Goal: Task Accomplishment & Management: Manage account settings

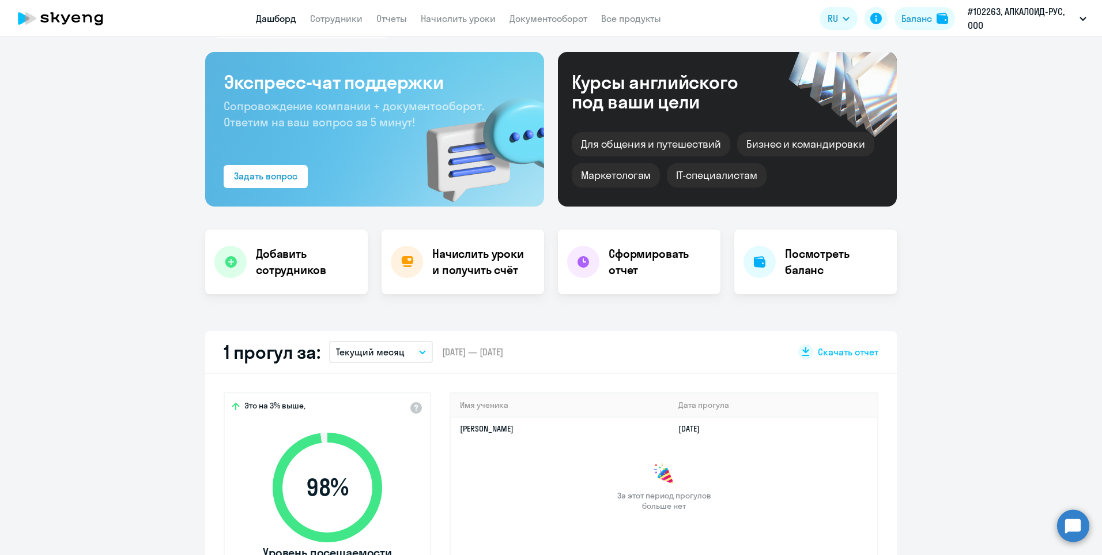
scroll to position [58, 0]
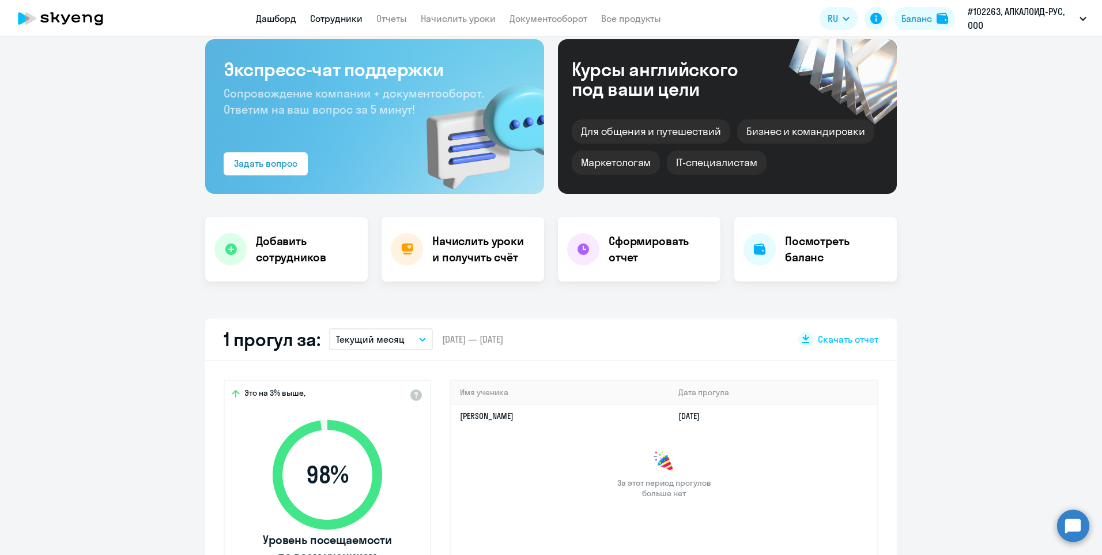
click at [336, 21] on link "Сотрудники" at bounding box center [336, 19] width 52 height 12
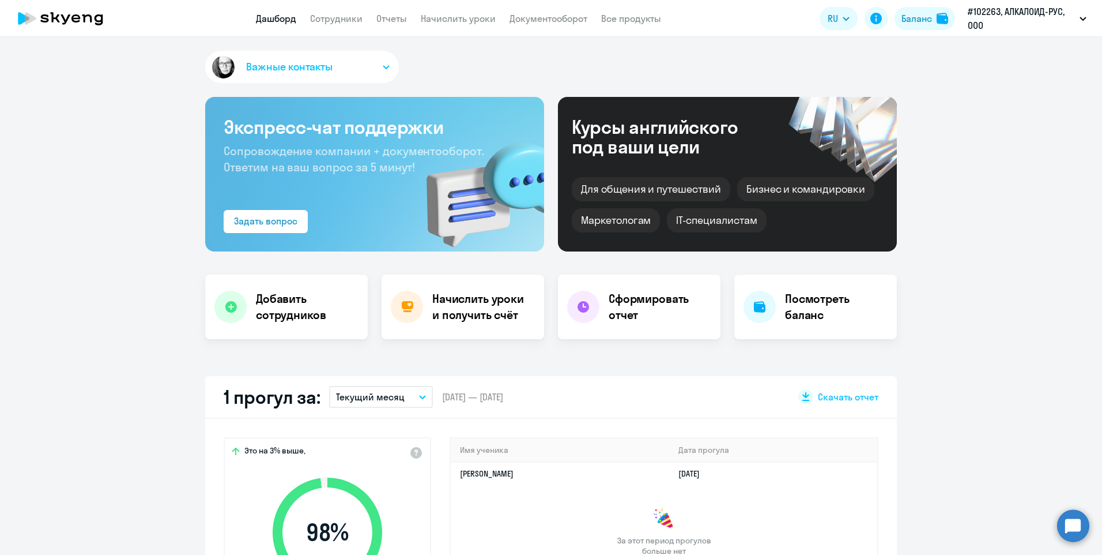
select select "30"
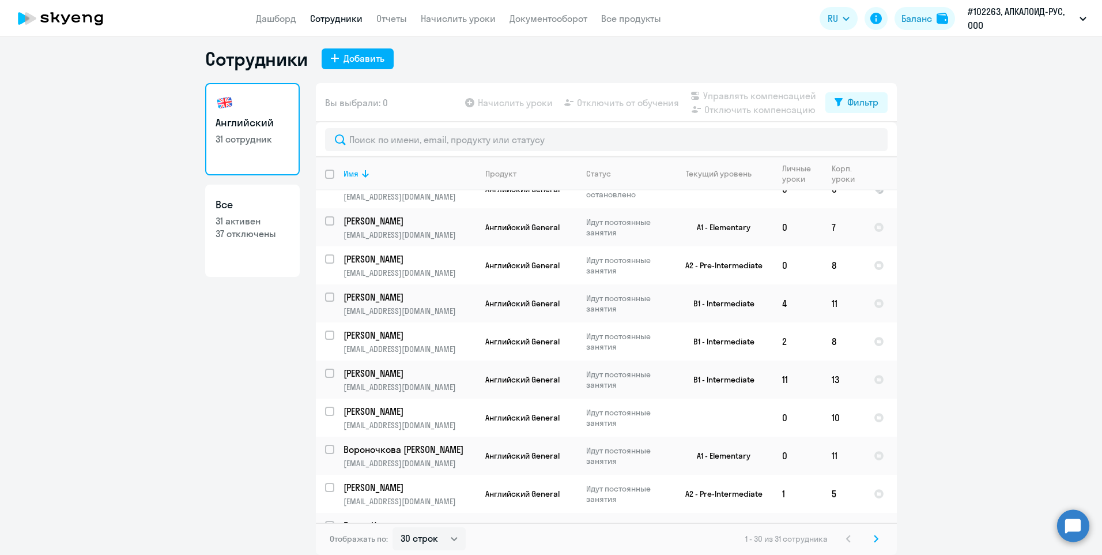
scroll to position [809, 0]
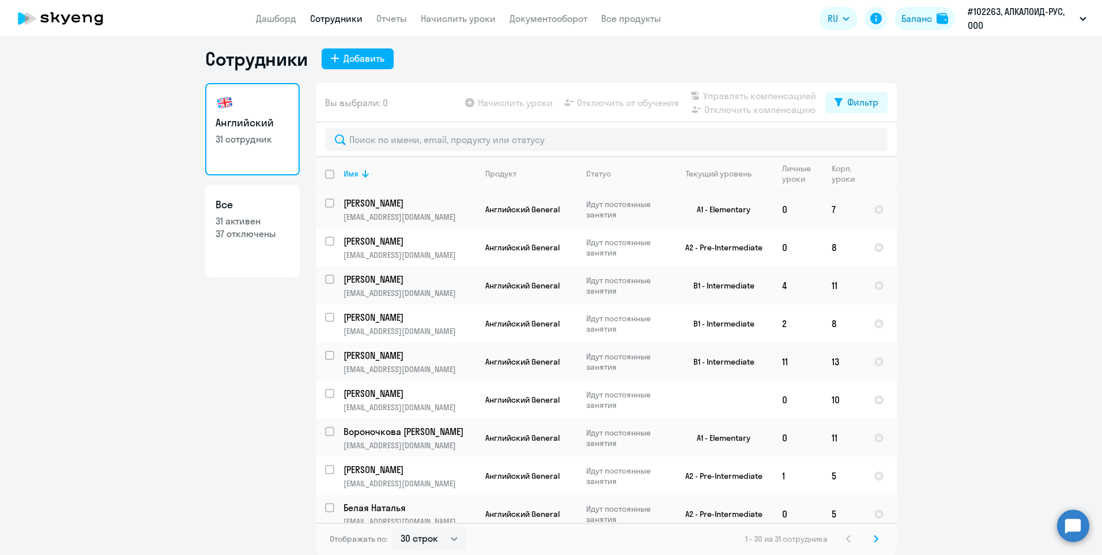
click at [874, 539] on icon at bounding box center [876, 538] width 5 height 8
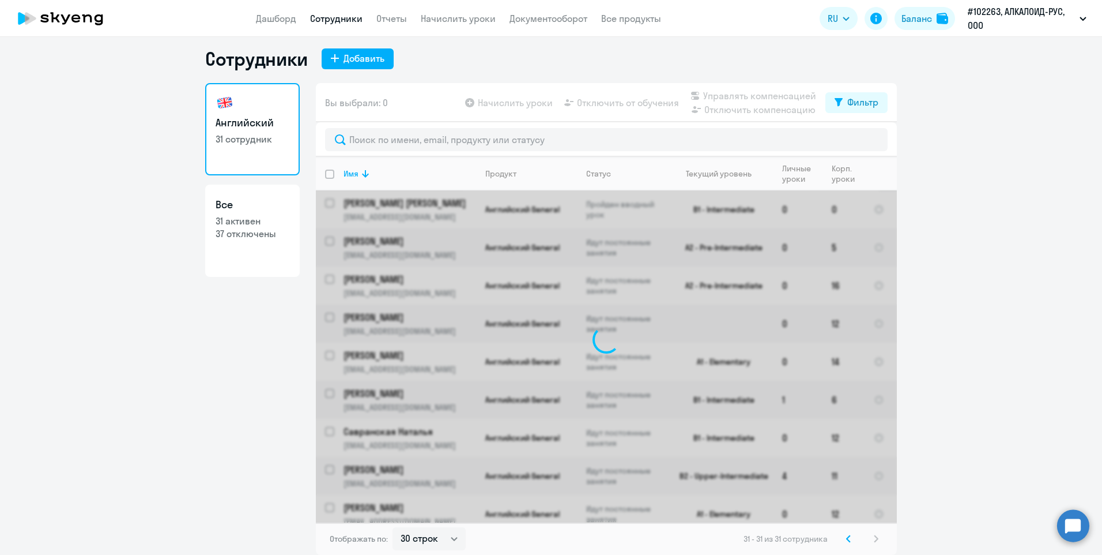
scroll to position [0, 0]
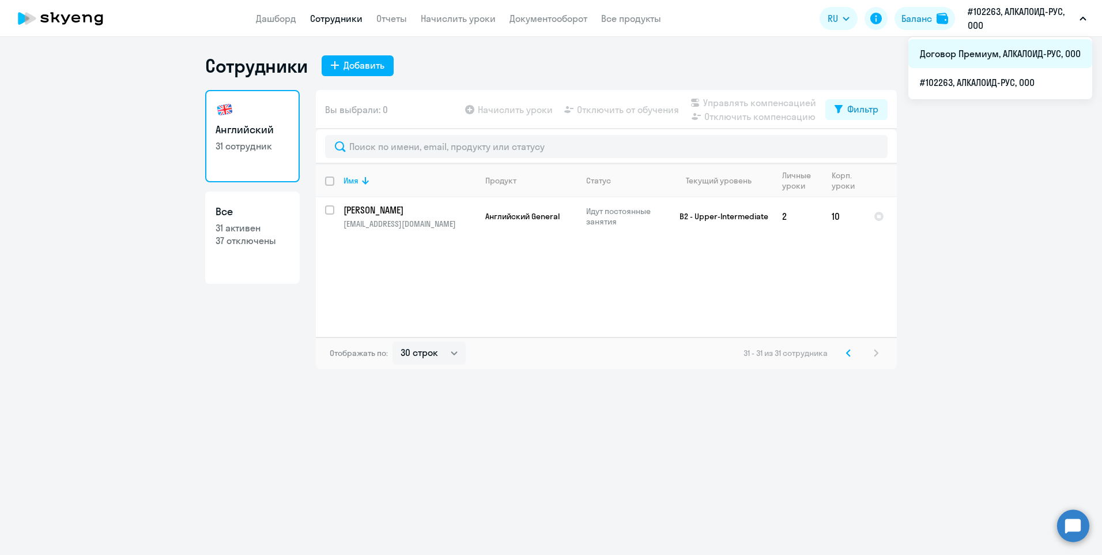
click at [979, 54] on li "Договор Премиум, АЛКАЛОИД-РУС, ООО" at bounding box center [1001, 53] width 184 height 29
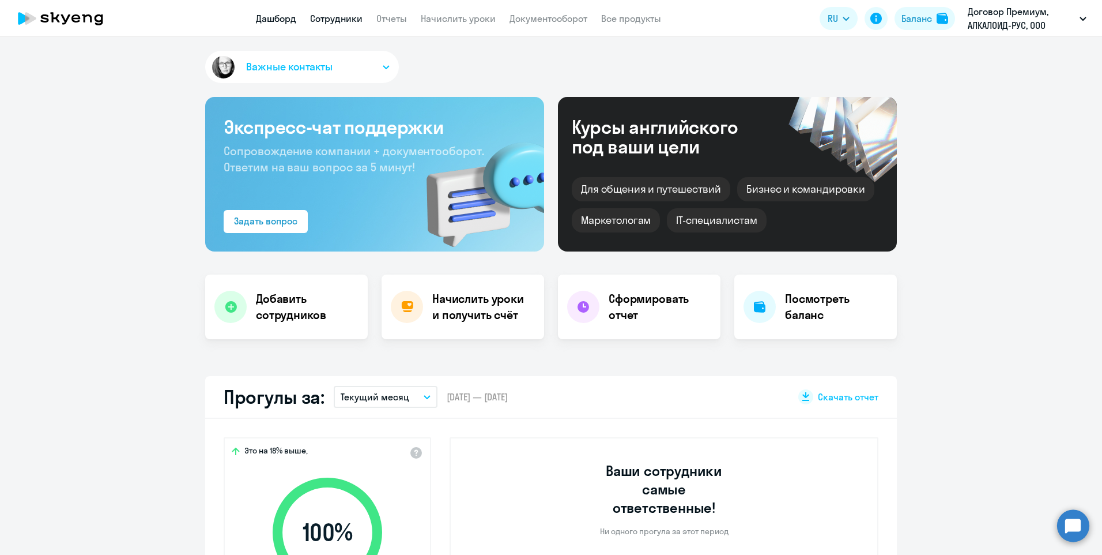
select select "30"
click at [341, 18] on link "Сотрудники" at bounding box center [336, 19] width 52 height 12
select select "30"
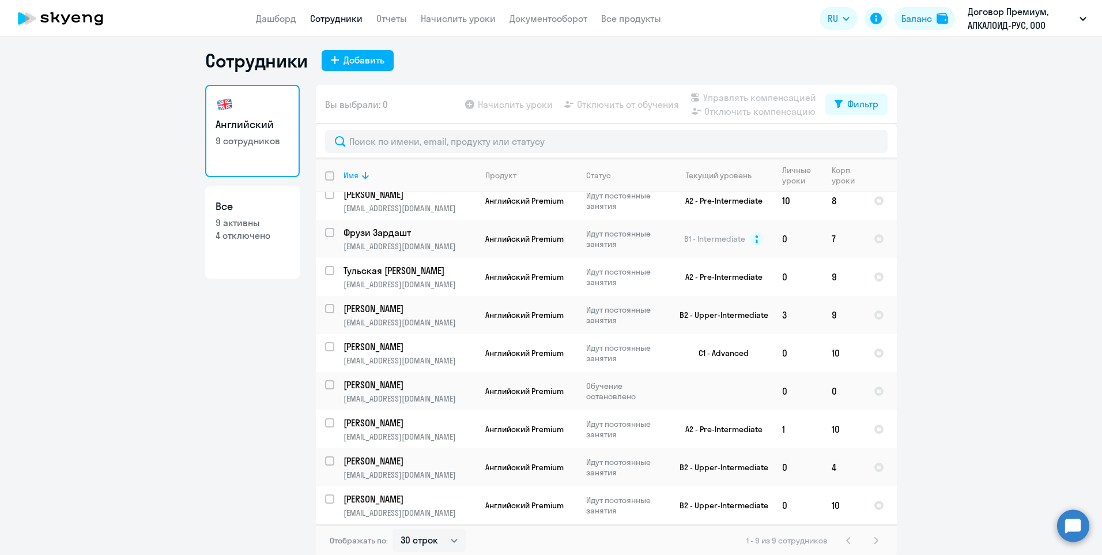
scroll to position [7, 0]
